Goal: Check status

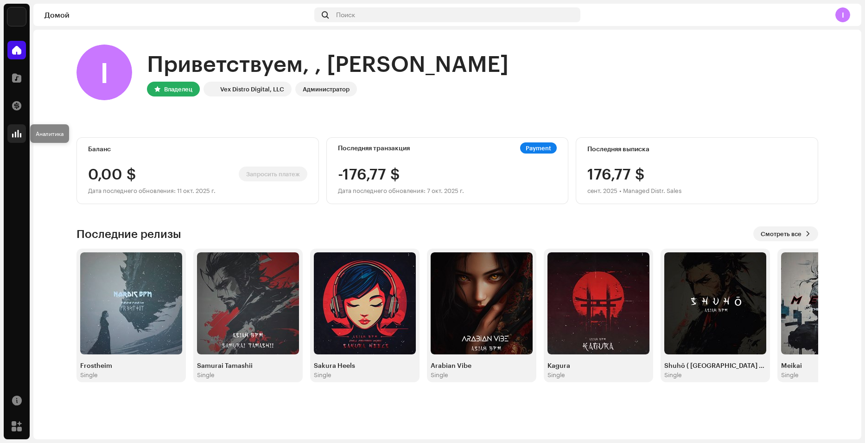
click at [20, 136] on span at bounding box center [16, 133] width 9 height 7
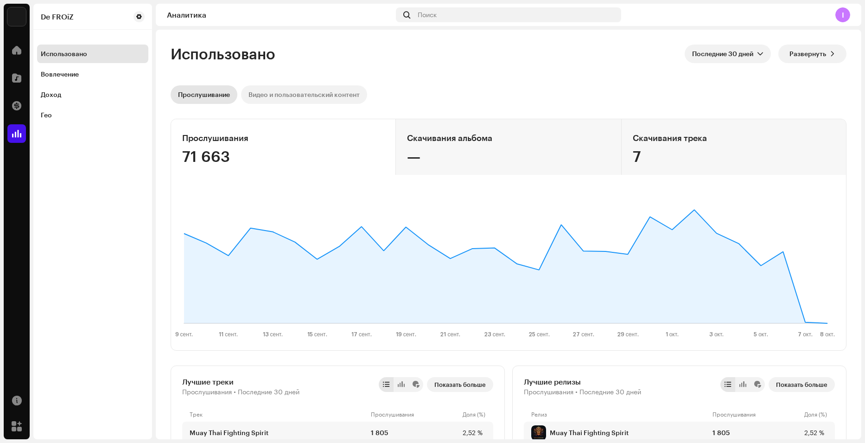
click at [299, 90] on div "Видео и пользовательский контент" at bounding box center [303, 94] width 111 height 19
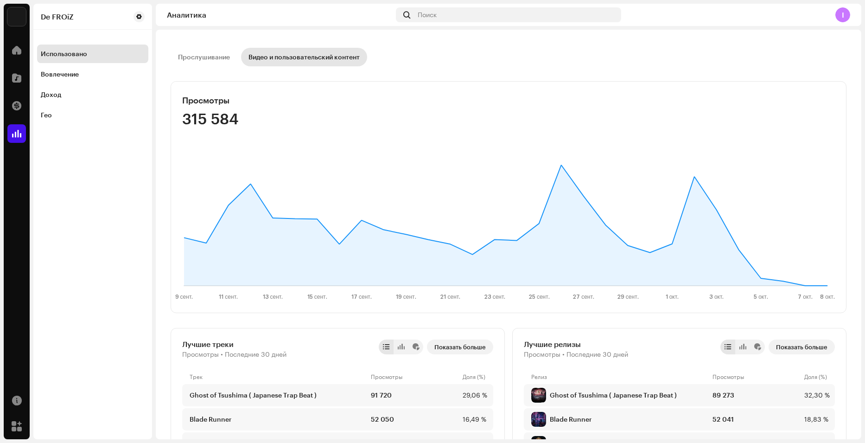
scroll to position [185, 0]
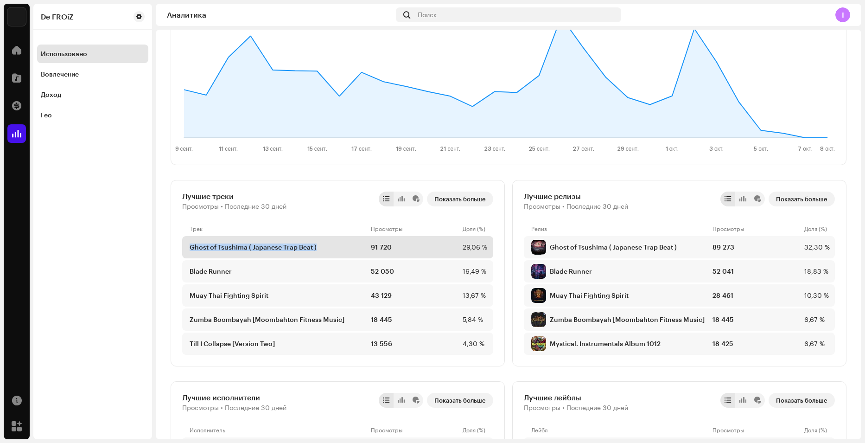
drag, startPoint x: 330, startPoint y: 243, endPoint x: 187, endPoint y: 246, distance: 143.2
click at [187, 246] on div "Ghost of Tsushima ( Japanese Trap Beat ) 91 720 29,06 %" at bounding box center [337, 247] width 311 height 22
copy div "Ghost of Tsushima ( Japanese Trap Beat )"
